Goal: Communication & Community: Answer question/provide support

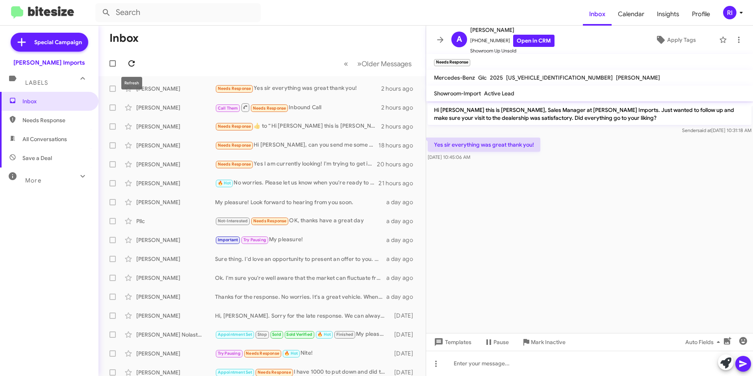
click at [129, 59] on icon at bounding box center [131, 63] width 9 height 9
click at [438, 39] on icon at bounding box center [439, 39] width 9 height 9
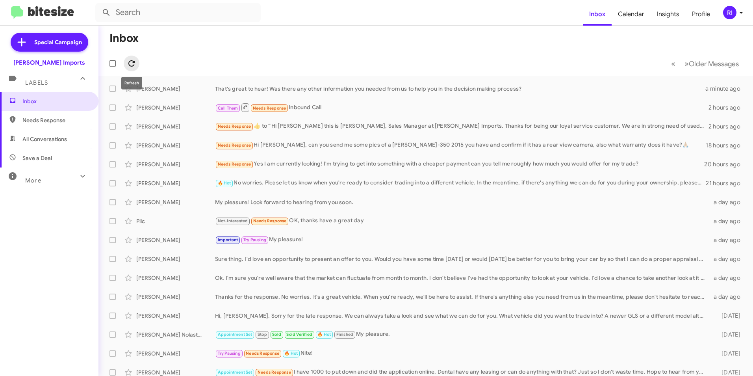
click at [131, 65] on icon at bounding box center [131, 63] width 9 height 9
click at [133, 64] on icon at bounding box center [131, 63] width 9 height 9
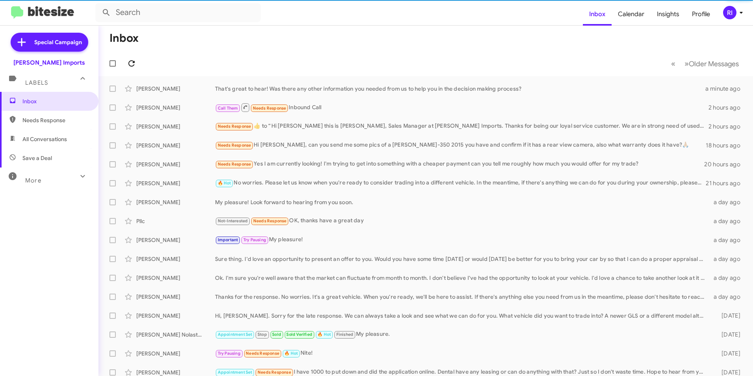
click at [133, 64] on icon at bounding box center [131, 63] width 9 height 9
click at [132, 64] on icon at bounding box center [131, 63] width 9 height 9
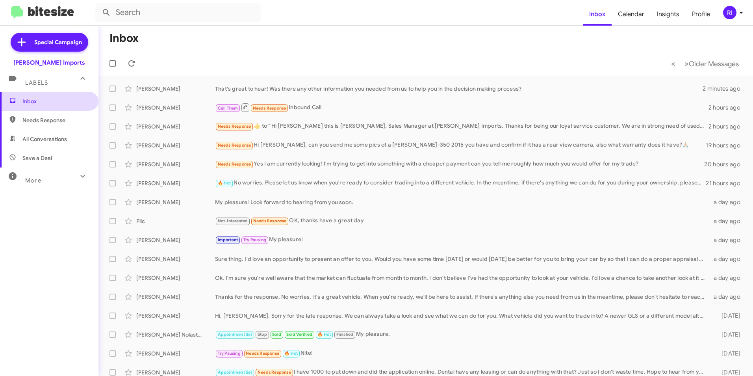
click at [24, 105] on span "Inbox" at bounding box center [49, 101] width 98 height 19
click at [317, 91] on div "That's great to hear! Was there any other information you needed from us to hel…" at bounding box center [465, 89] width 500 height 8
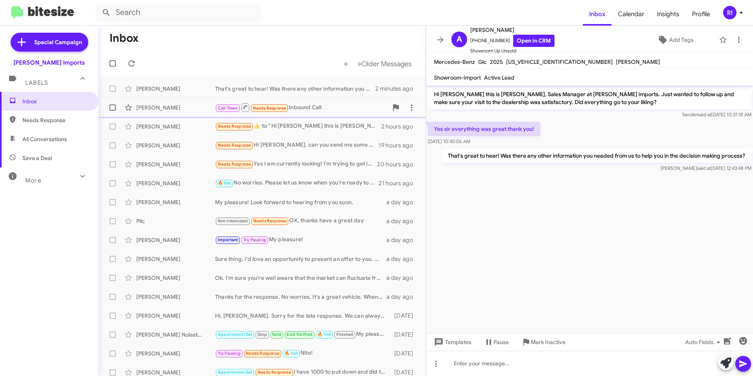
click at [310, 106] on div "Call Them Needs Response Inbound Call" at bounding box center [301, 107] width 173 height 10
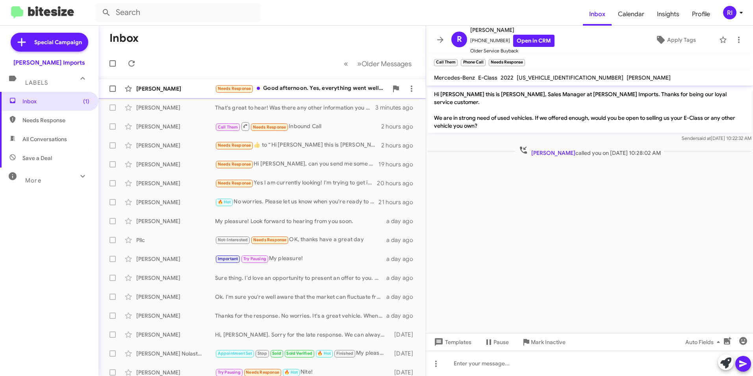
click at [307, 89] on div "Needs Response Good afternoon. Yes, everything went well, Roy was very helpful.…" at bounding box center [301, 88] width 173 height 9
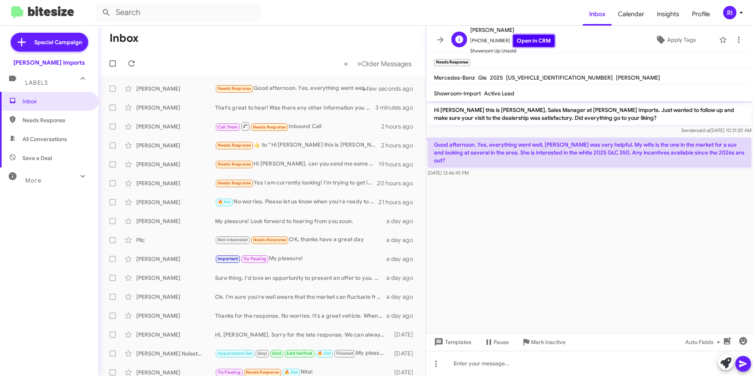
click at [527, 42] on link "Open in CRM" at bounding box center [533, 41] width 41 height 12
